Goal: Transaction & Acquisition: Purchase product/service

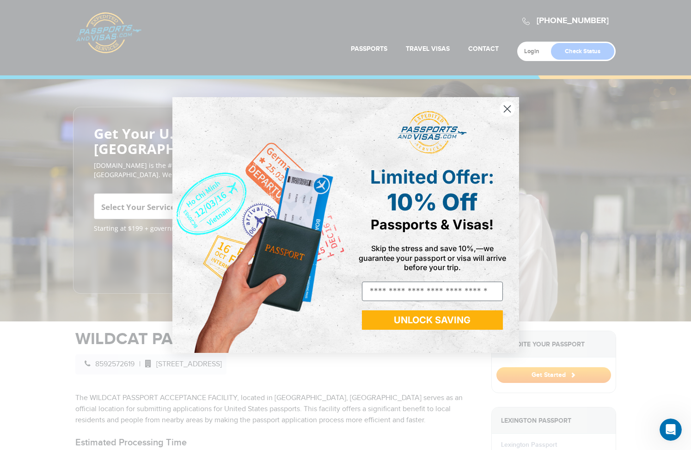
type input "**********"
click at [438, 324] on button "UNLOCK SAVING" at bounding box center [432, 319] width 141 height 19
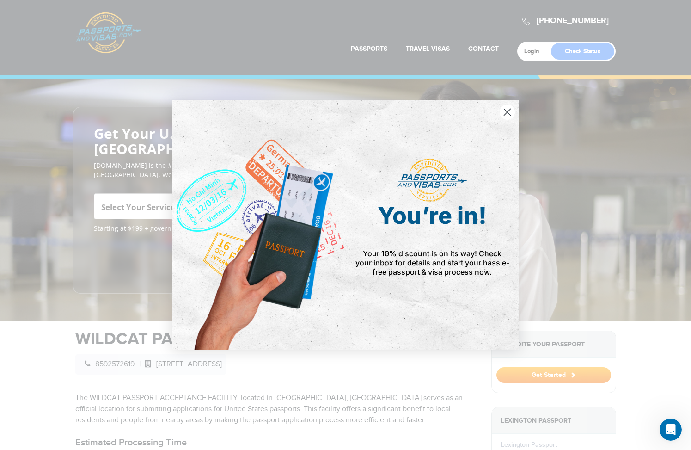
click at [508, 110] on circle "Close dialog" at bounding box center [506, 111] width 15 height 15
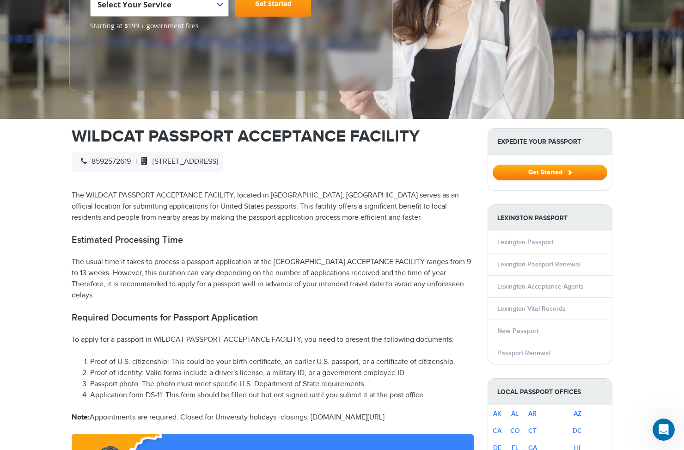
scroll to position [214, 0]
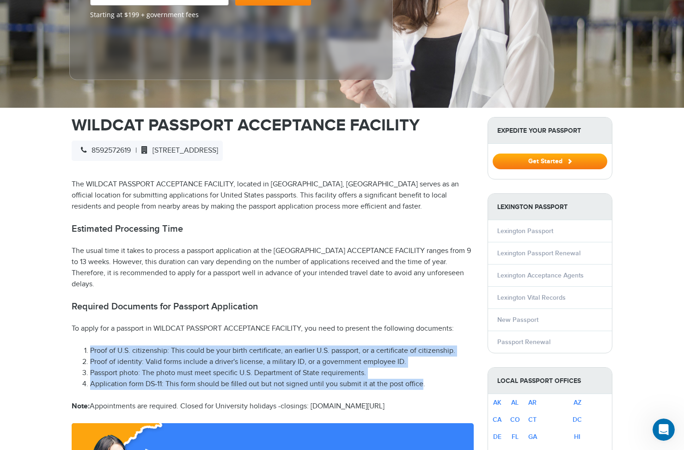
drag, startPoint x: 92, startPoint y: 332, endPoint x: 422, endPoint y: 364, distance: 331.7
click at [422, 364] on ol "Proof of U.S. citizenship: This could be your birth certificate, an earlier U.S…" at bounding box center [273, 367] width 402 height 44
copy ol "Proof of U.S. citizenship: This could be your birth certificate, an earlier U.S…"
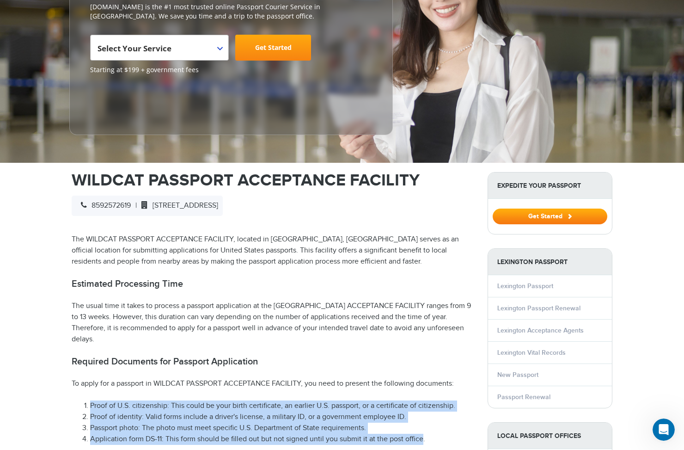
scroll to position [153, 0]
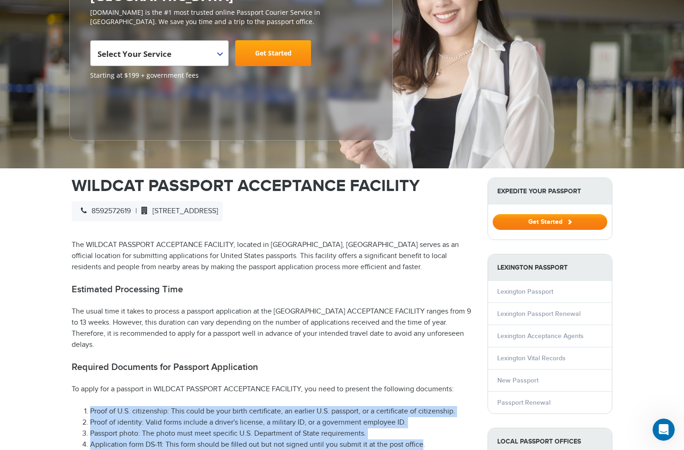
click at [570, 219] on span at bounding box center [569, 221] width 5 height 5
click at [221, 52] on b at bounding box center [220, 54] width 6 height 4
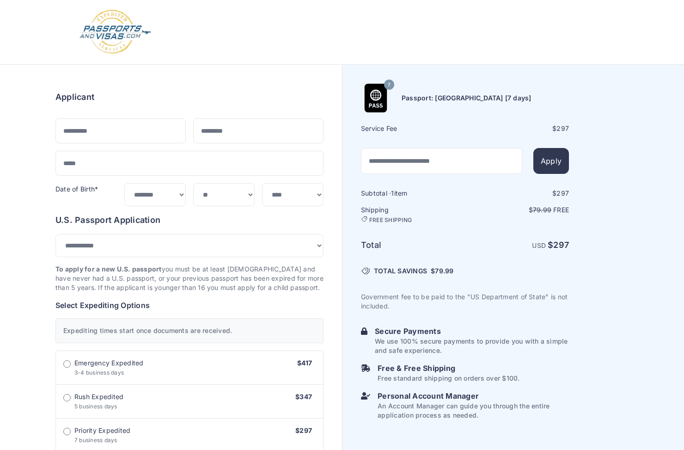
select select "***"
